Goal: Find specific page/section: Find specific page/section

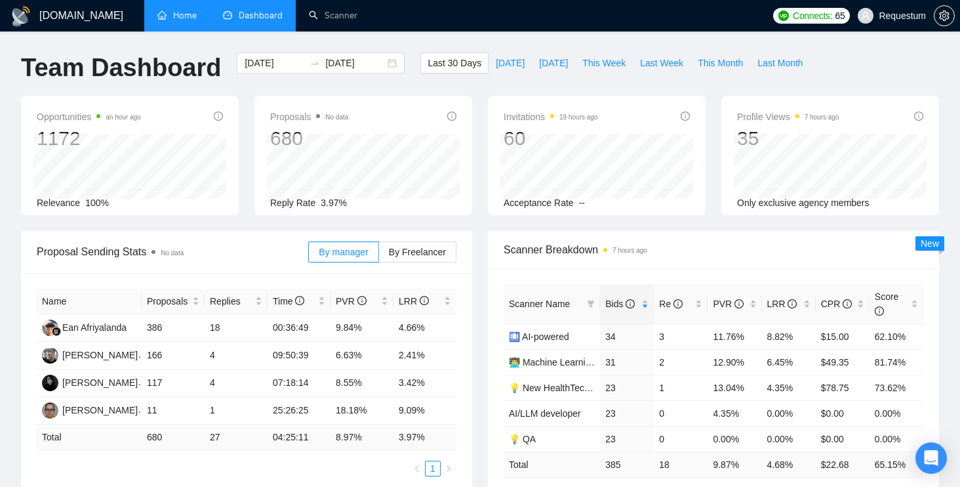
scroll to position [10, 0]
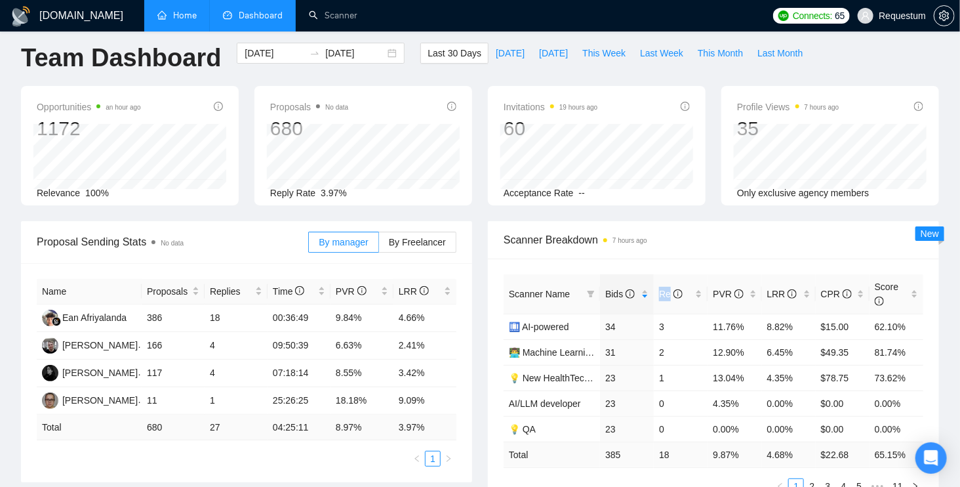
click at [194, 15] on link "Home" at bounding box center [176, 15] width 39 height 11
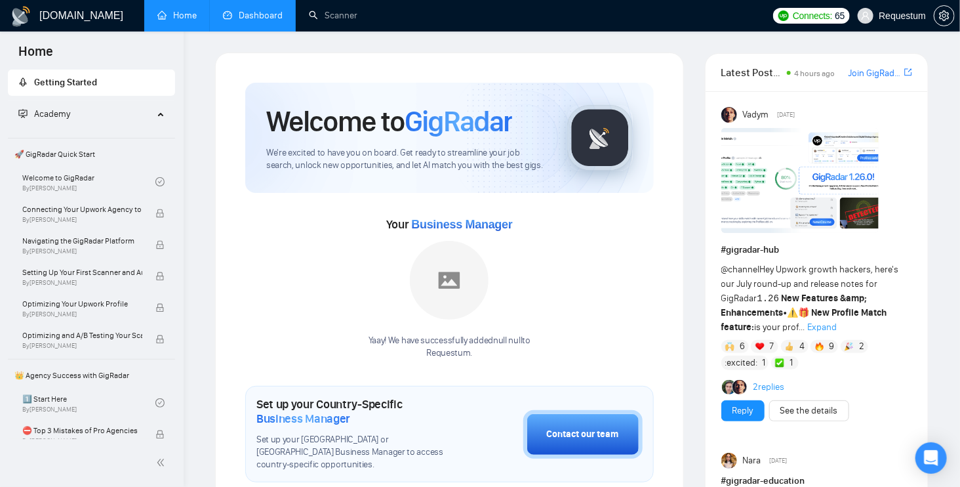
click at [245, 21] on link "Dashboard" at bounding box center [253, 15] width 60 height 11
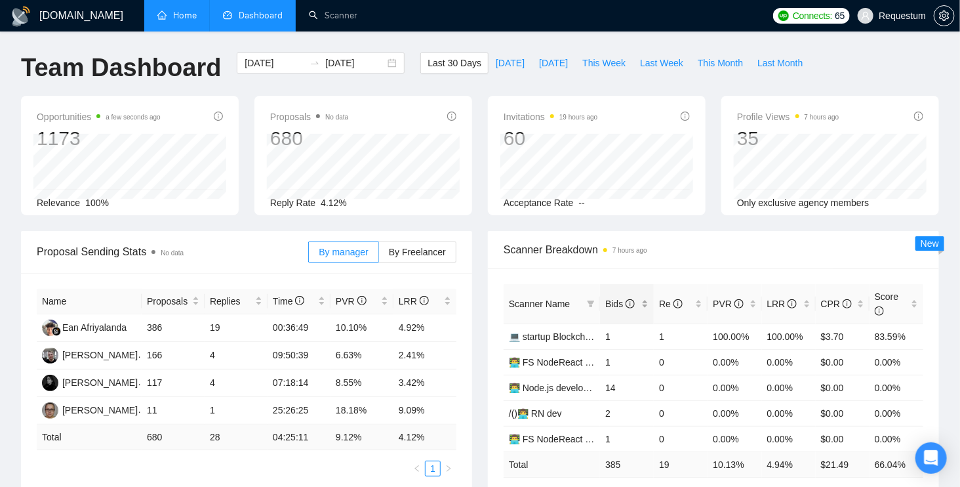
click at [640, 296] on div "Bids" at bounding box center [626, 303] width 43 height 14
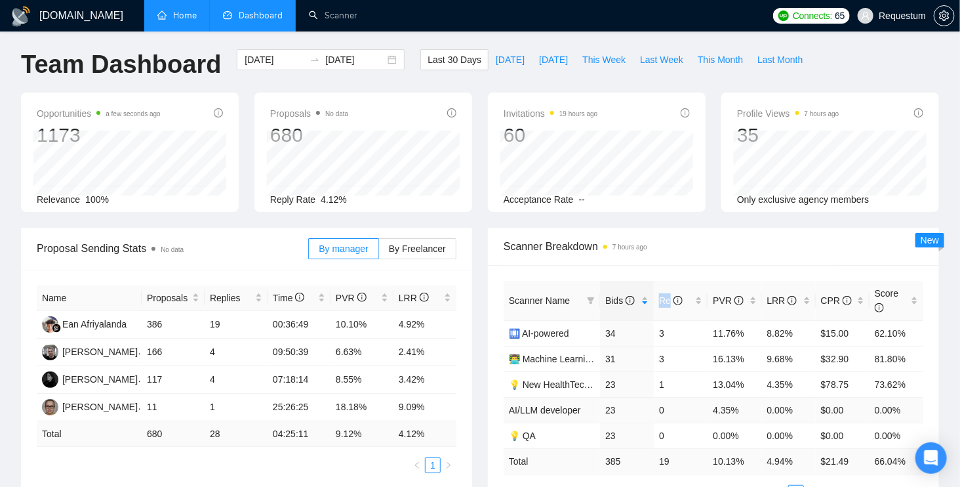
scroll to position [9, 0]
